Goal: Find specific page/section: Find specific page/section

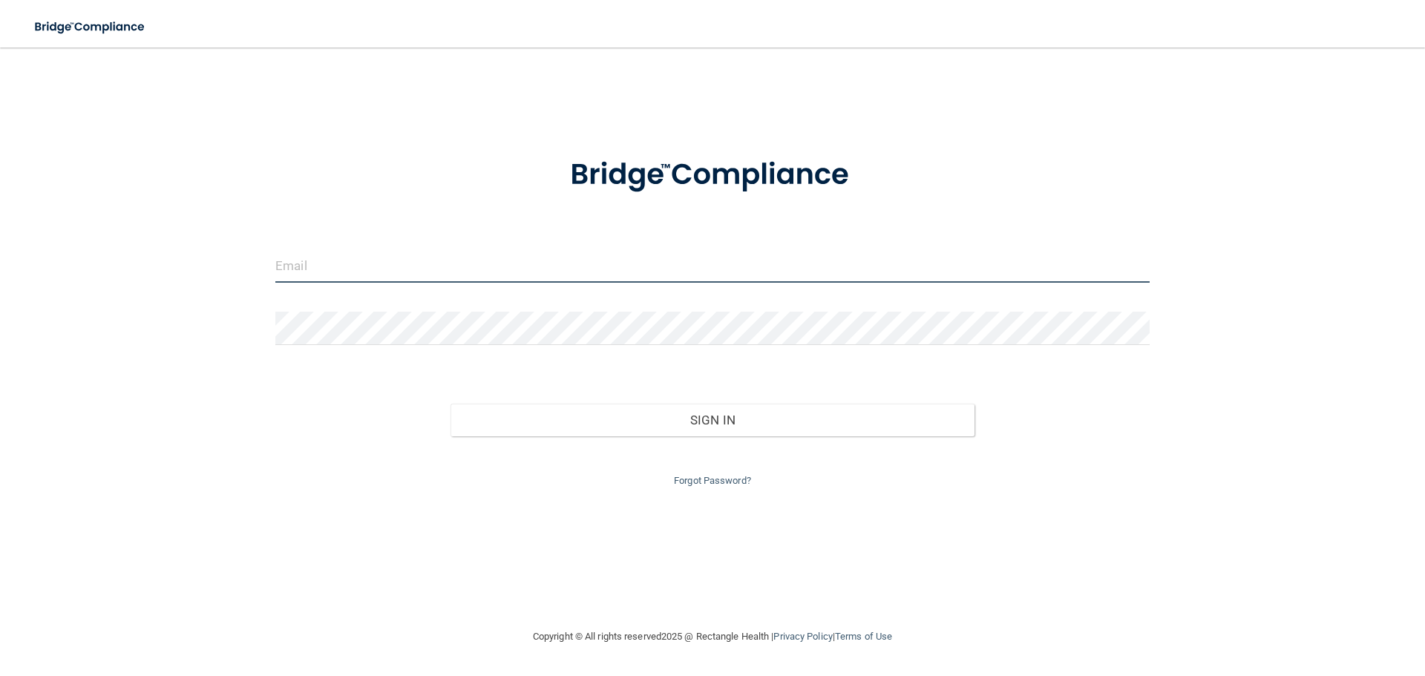
type input "[EMAIL_ADDRESS][DOMAIN_NAME]"
drag, startPoint x: 532, startPoint y: 260, endPoint x: 140, endPoint y: 278, distance: 392.4
click at [140, 278] on div "[EMAIL_ADDRESS][DOMAIN_NAME] Invalid email/password. You don't have permission …" at bounding box center [713, 337] width 1366 height 551
type input "[EMAIL_ADDRESS][DOMAIN_NAME]"
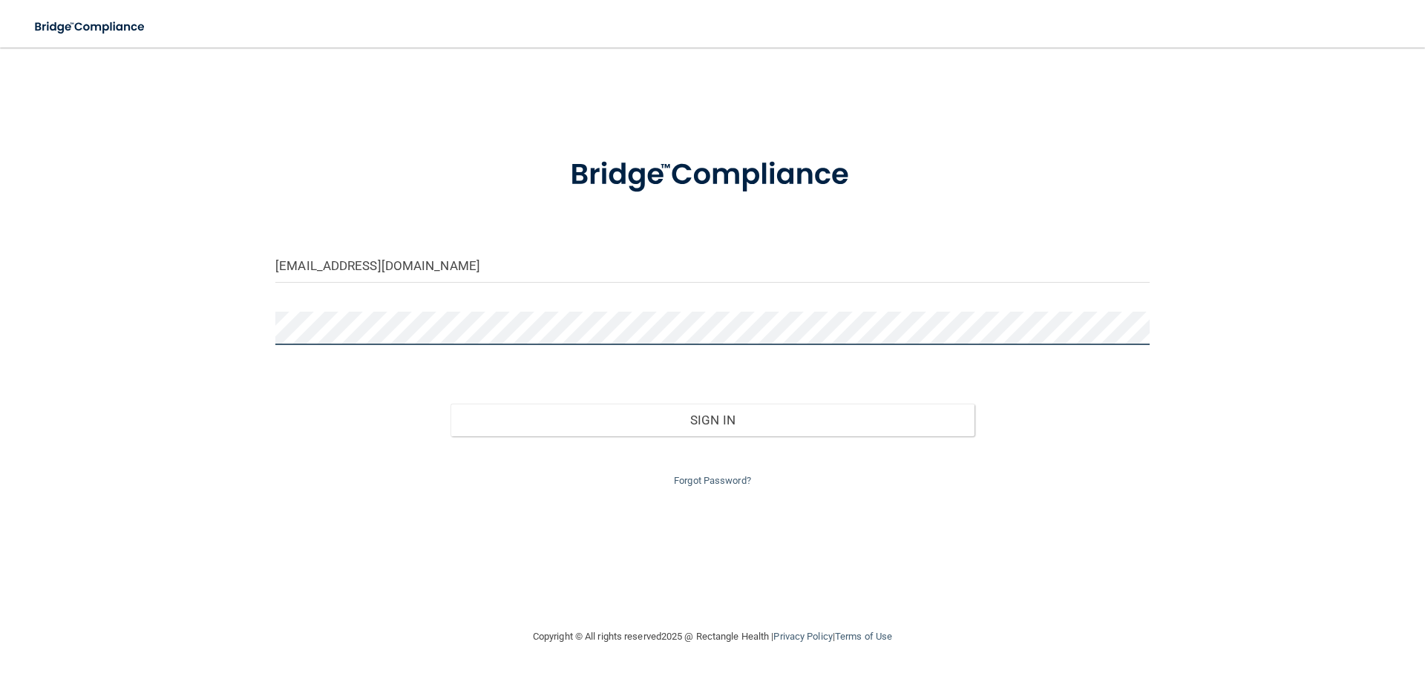
click at [451, 404] on button "Sign In" at bounding box center [713, 420] width 525 height 33
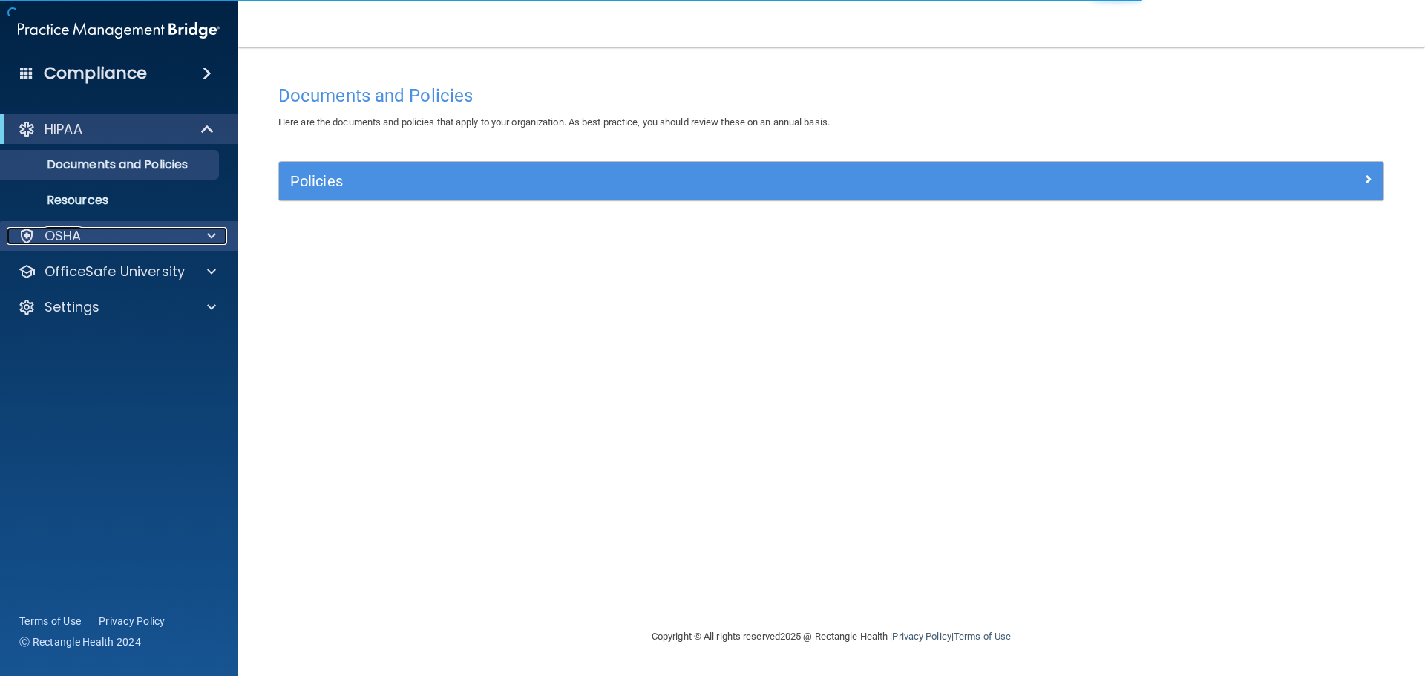
click at [219, 244] on div at bounding box center [209, 236] width 37 height 18
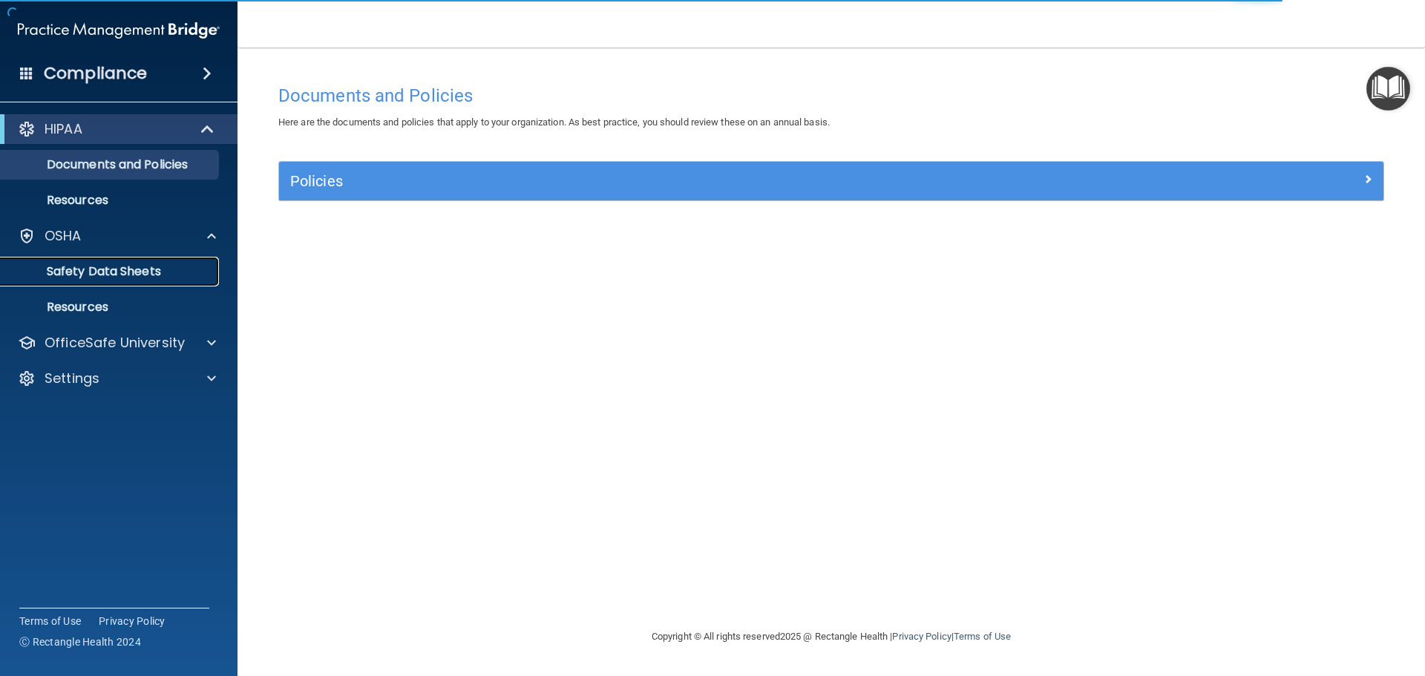
click at [150, 275] on p "Safety Data Sheets" at bounding box center [111, 271] width 203 height 15
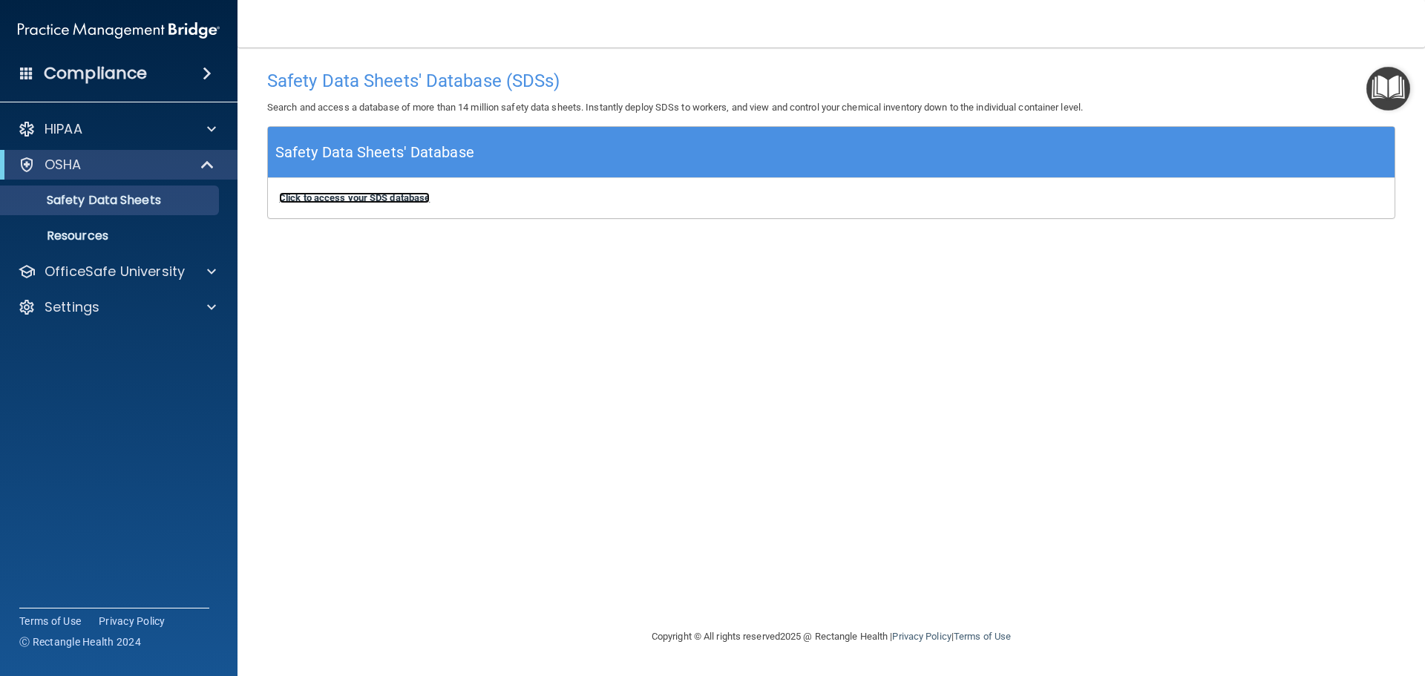
click at [397, 195] on b "Click to access your SDS database" at bounding box center [354, 197] width 151 height 11
